Goal: Complete application form: Complete application form

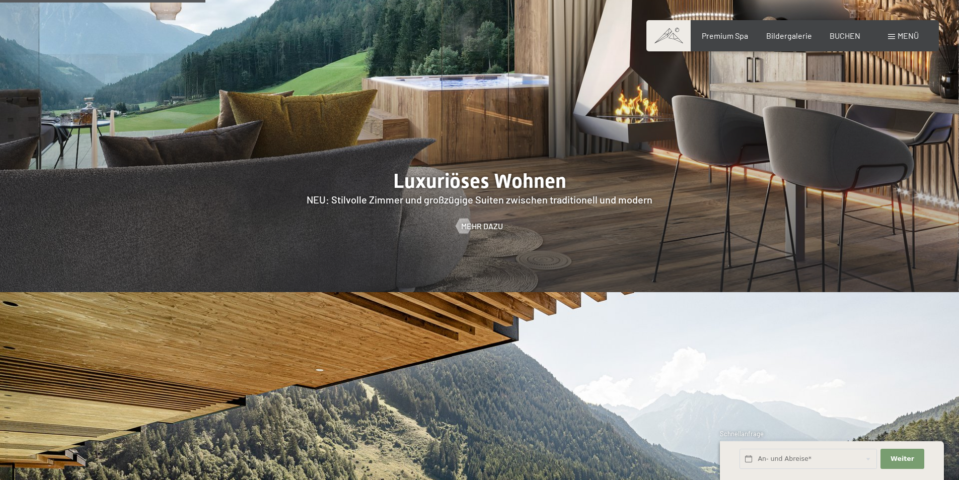
scroll to position [1258, 0]
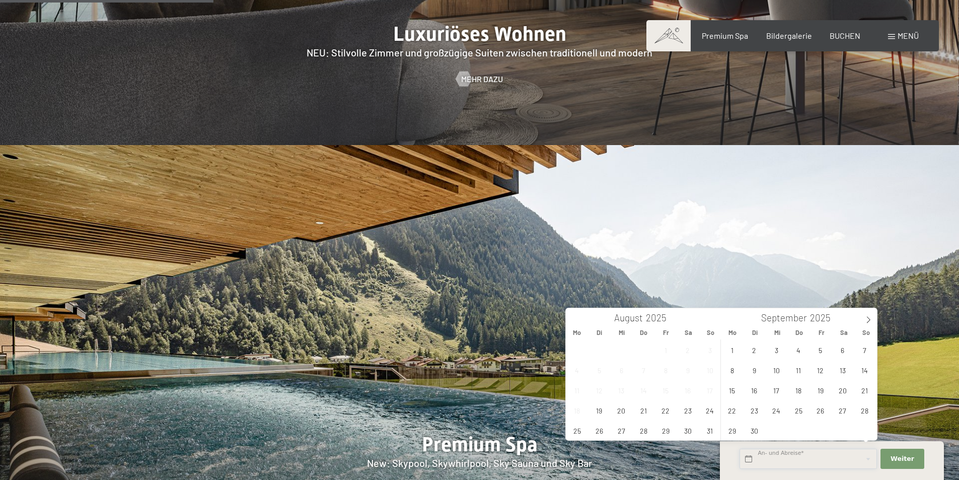
click at [753, 459] on input "text" at bounding box center [807, 459] width 137 height 21
click at [627, 436] on span "27" at bounding box center [622, 430] width 20 height 20
click at [665, 438] on span "29" at bounding box center [666, 430] width 20 height 20
type input "Mi. 27.08.2025 - Fr. 29.08.2025"
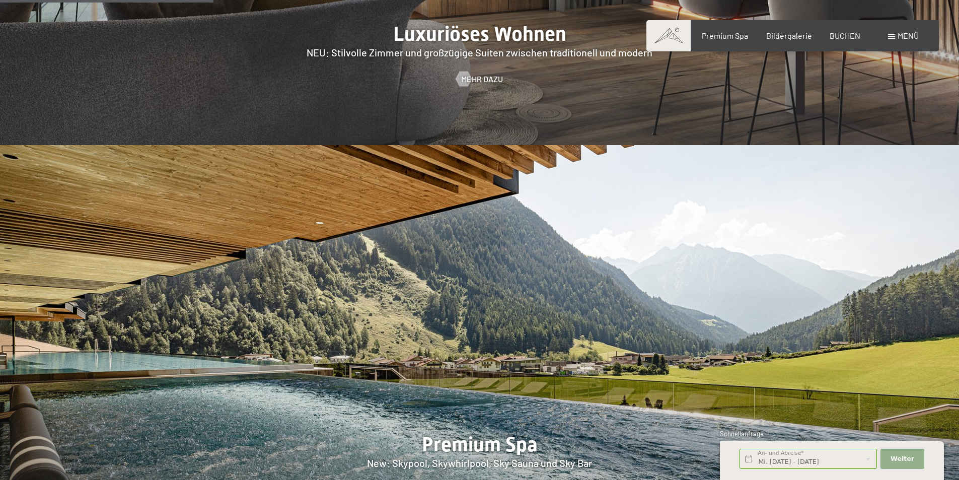
click at [910, 462] on span "Weiter" at bounding box center [902, 458] width 24 height 9
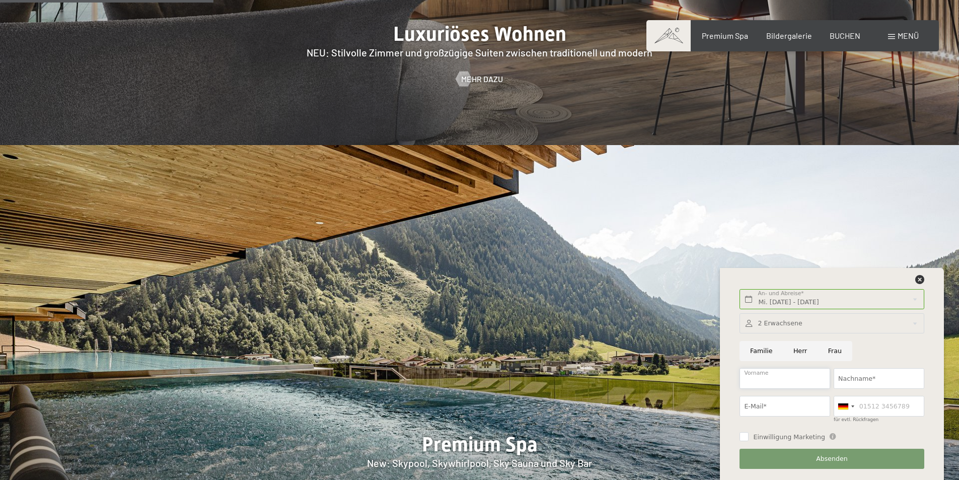
click at [777, 374] on input "Vorname" at bounding box center [784, 378] width 91 height 21
type input "Anuschka"
type input "Stuefer"
type input "stuanu77@gmail.com"
type input "03394470609"
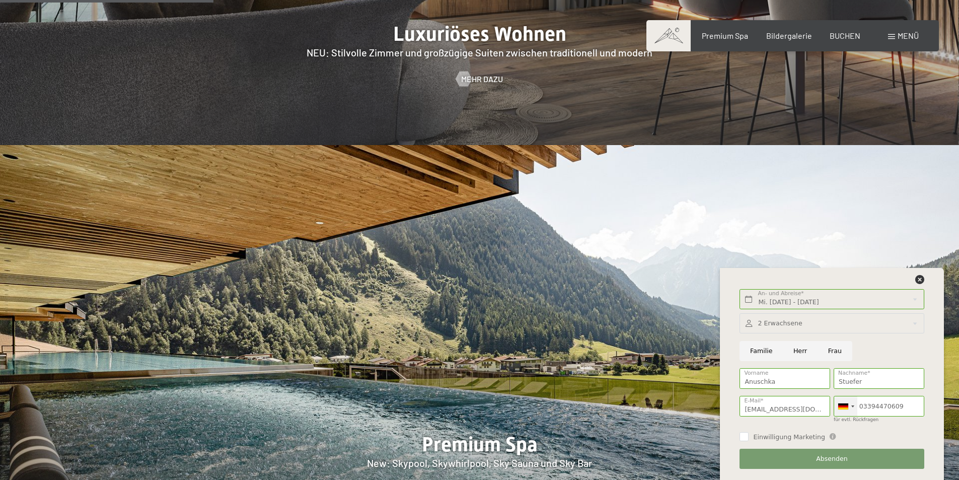
click at [849, 407] on div at bounding box center [845, 406] width 23 height 20
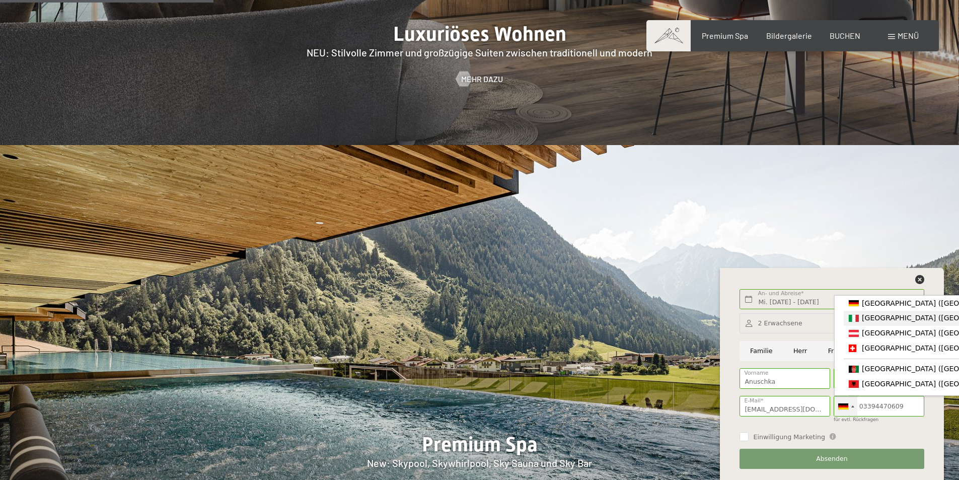
click at [866, 320] on span "[GEOGRAPHIC_DATA] ([GEOGRAPHIC_DATA])" at bounding box center [940, 318] width 156 height 8
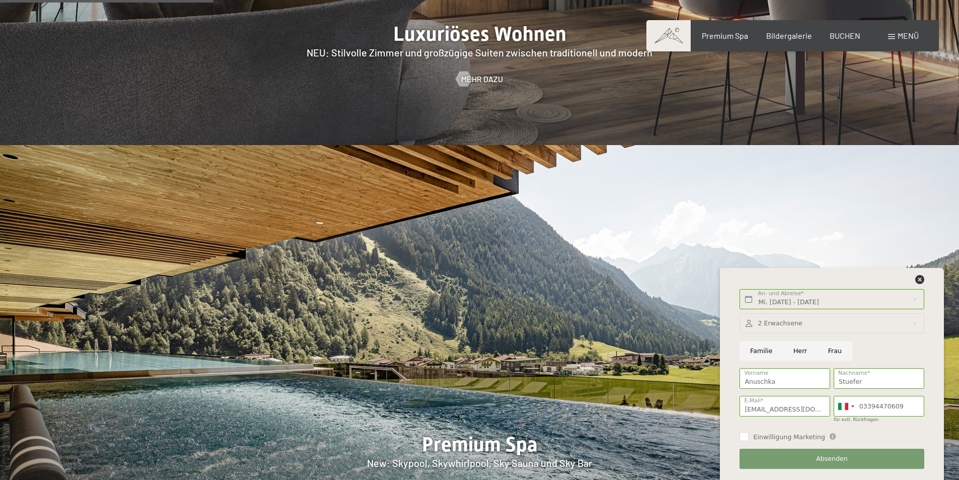
click at [792, 349] on input "Herr" at bounding box center [800, 351] width 35 height 21
radio input "true"
click at [757, 377] on input "Anuschka" at bounding box center [784, 378] width 91 height 21
click at [822, 348] on input "Frau" at bounding box center [835, 351] width 35 height 21
radio input "true"
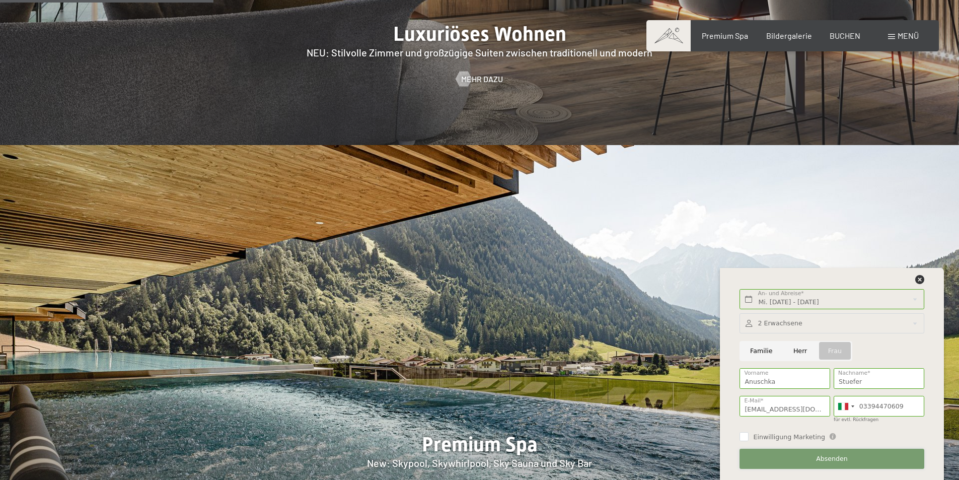
click at [809, 454] on button "Absenden" at bounding box center [831, 459] width 184 height 21
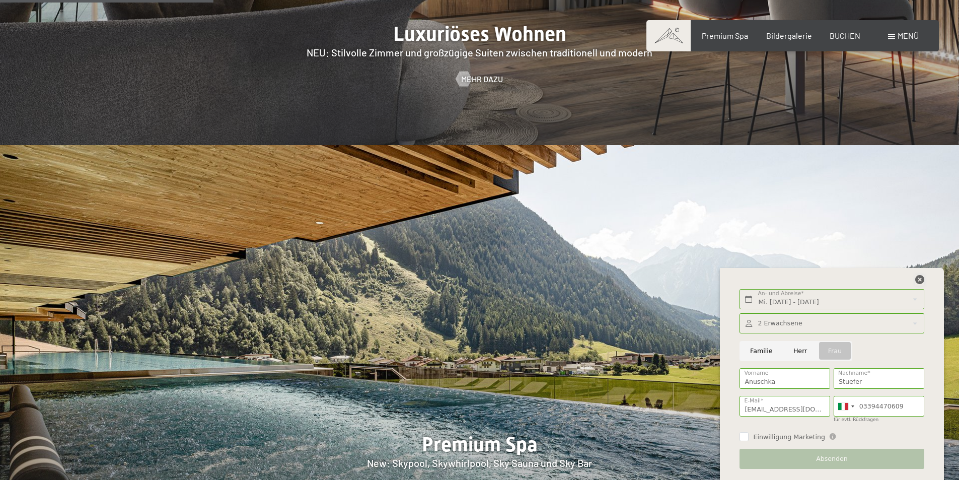
click at [917, 277] on icon at bounding box center [919, 279] width 9 height 9
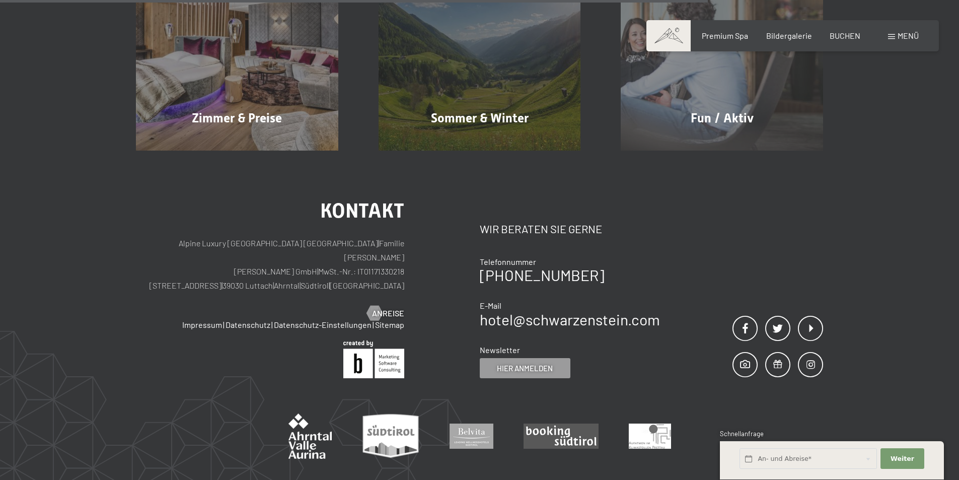
scroll to position [856, 0]
